Goal: Task Accomplishment & Management: Manage account settings

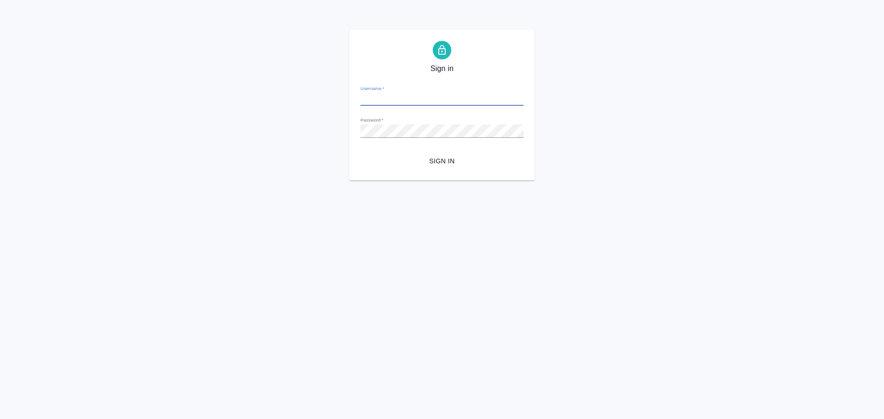
type input "[EMAIL_ADDRESS][DOMAIN_NAME]"
click at [297, 155] on div "Sign in Username   * [EMAIL_ADDRESS][DOMAIN_NAME] Password   * urlPath   * /Ven…" at bounding box center [442, 105] width 884 height 151
click at [361, 152] on button "Sign in" at bounding box center [442, 160] width 163 height 17
